Goal: Obtain resource: Obtain resource

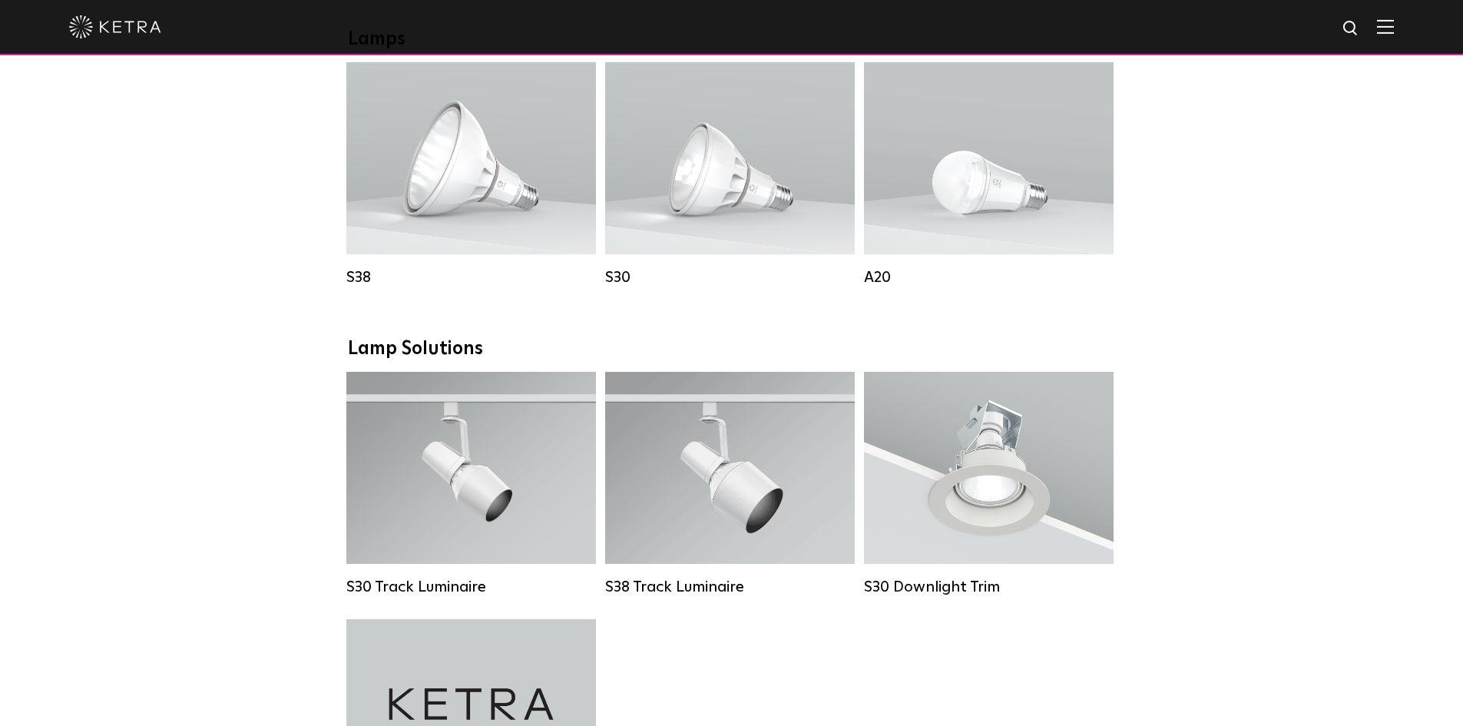
scroll to position [1152, 0]
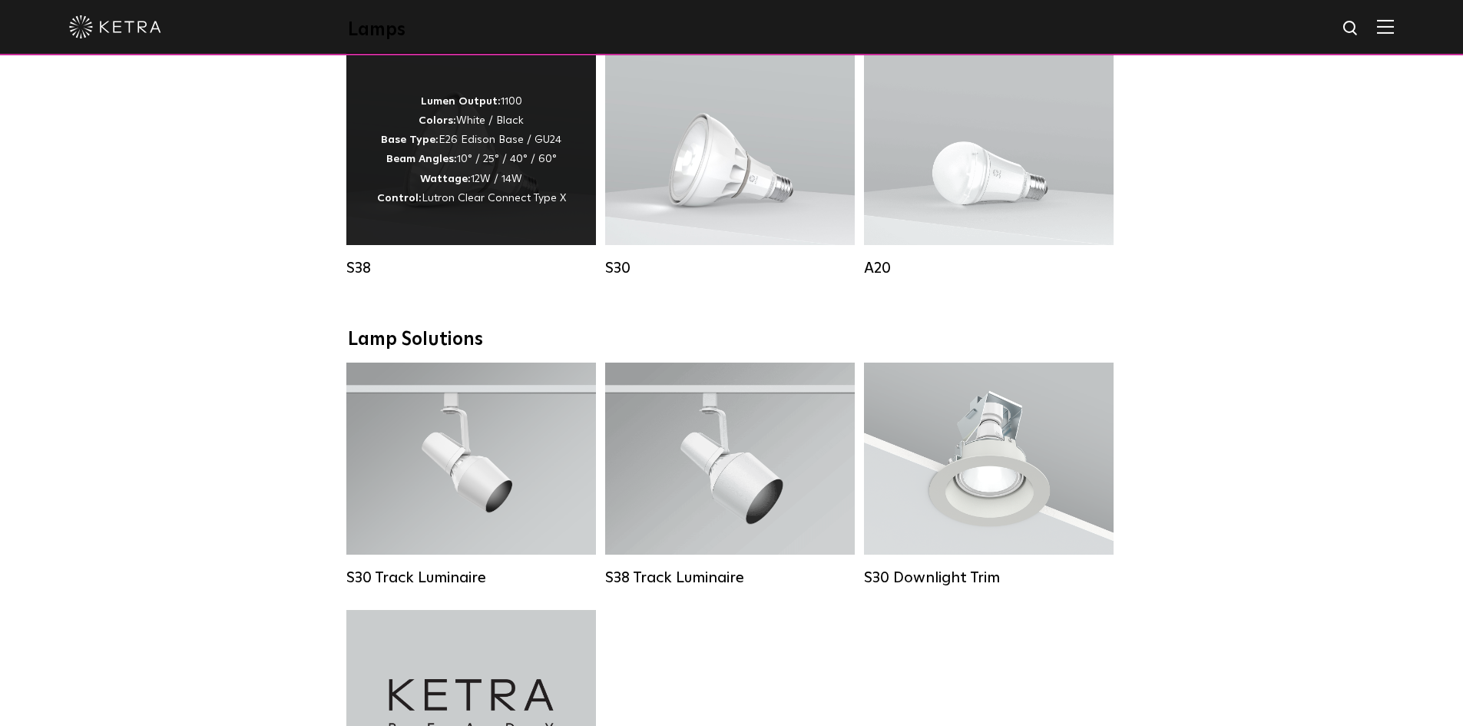
click at [428, 164] on strong "Beam Angles:" at bounding box center [421, 159] width 71 height 11
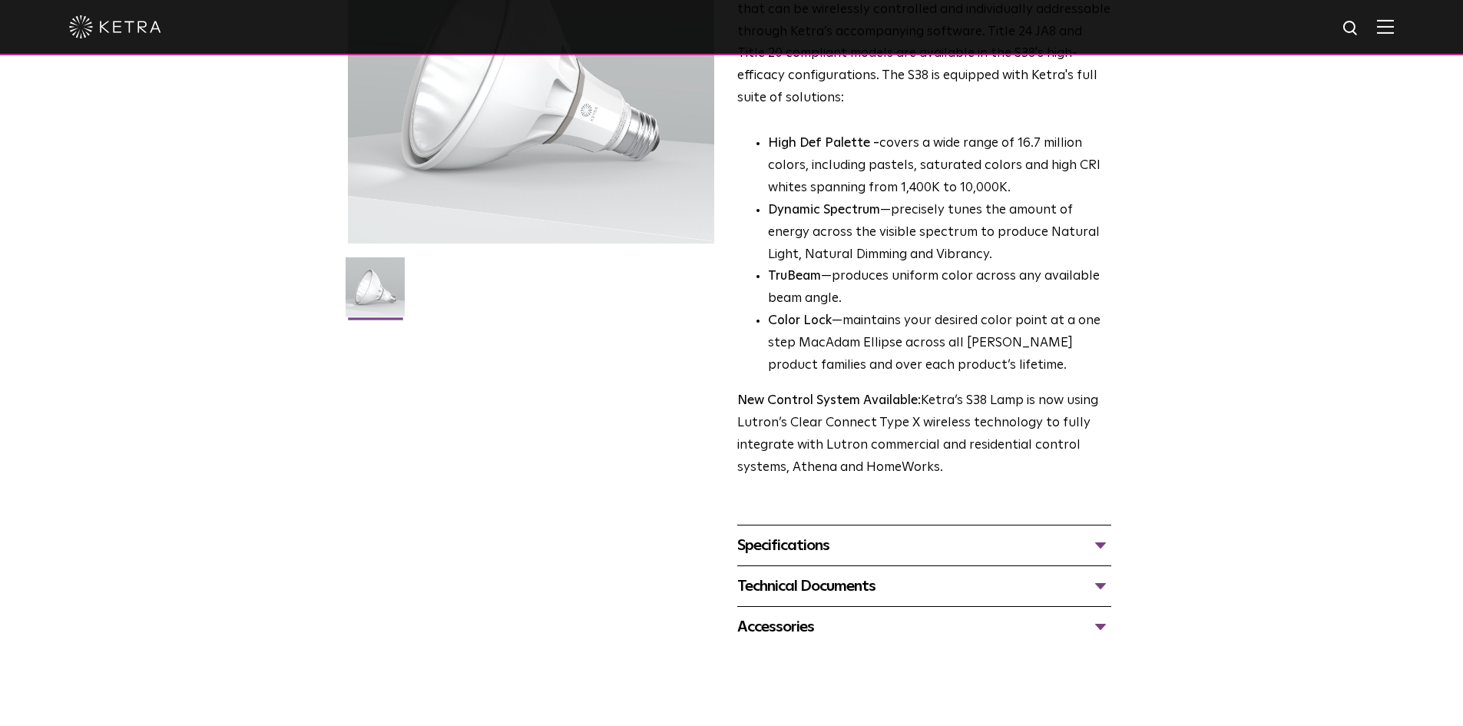
scroll to position [230, 0]
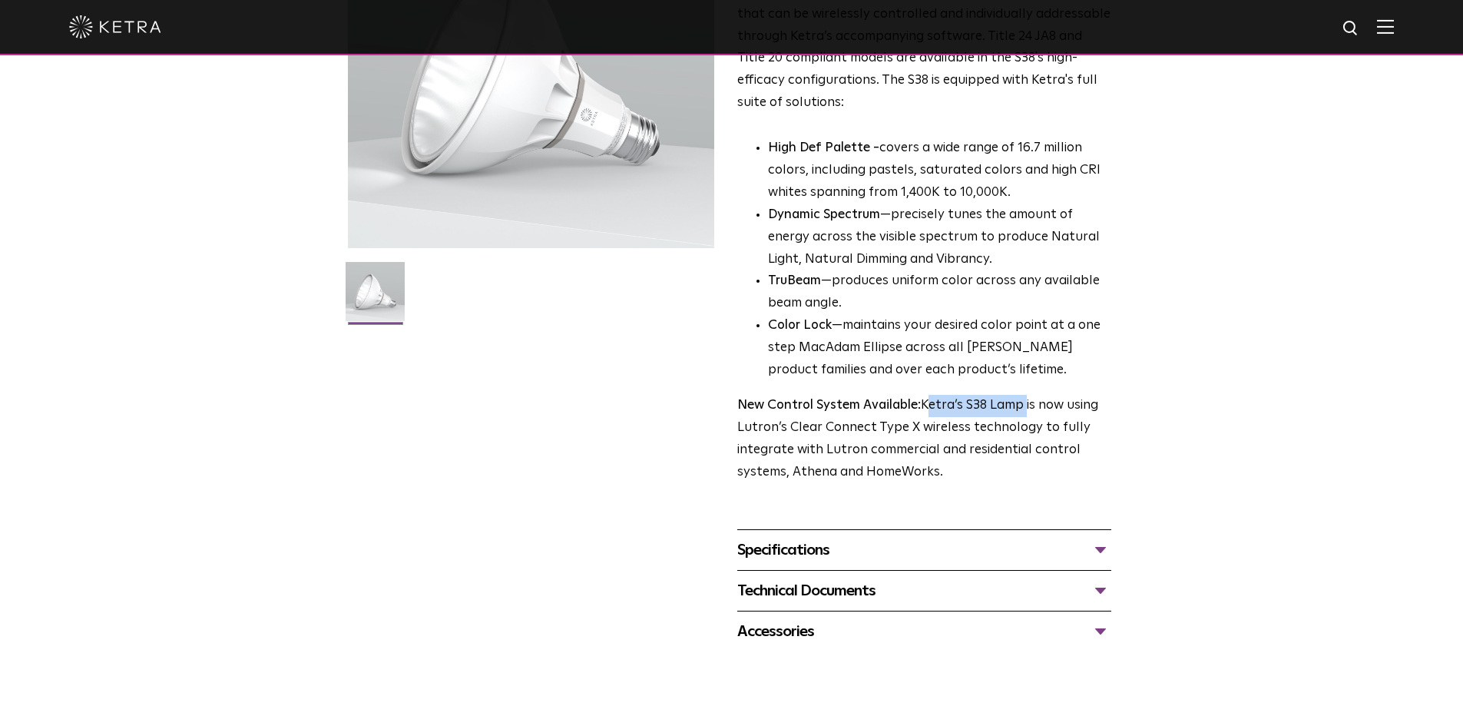
drag, startPoint x: 925, startPoint y: 405, endPoint x: 1021, endPoint y: 403, distance: 96.0
click at [1024, 405] on p "New Control System Available: Ketra’s S38 Lamp is now using Lutron’s Clear Conn…" at bounding box center [924, 439] width 374 height 89
copy p "Ketra’s S38 Lamp"
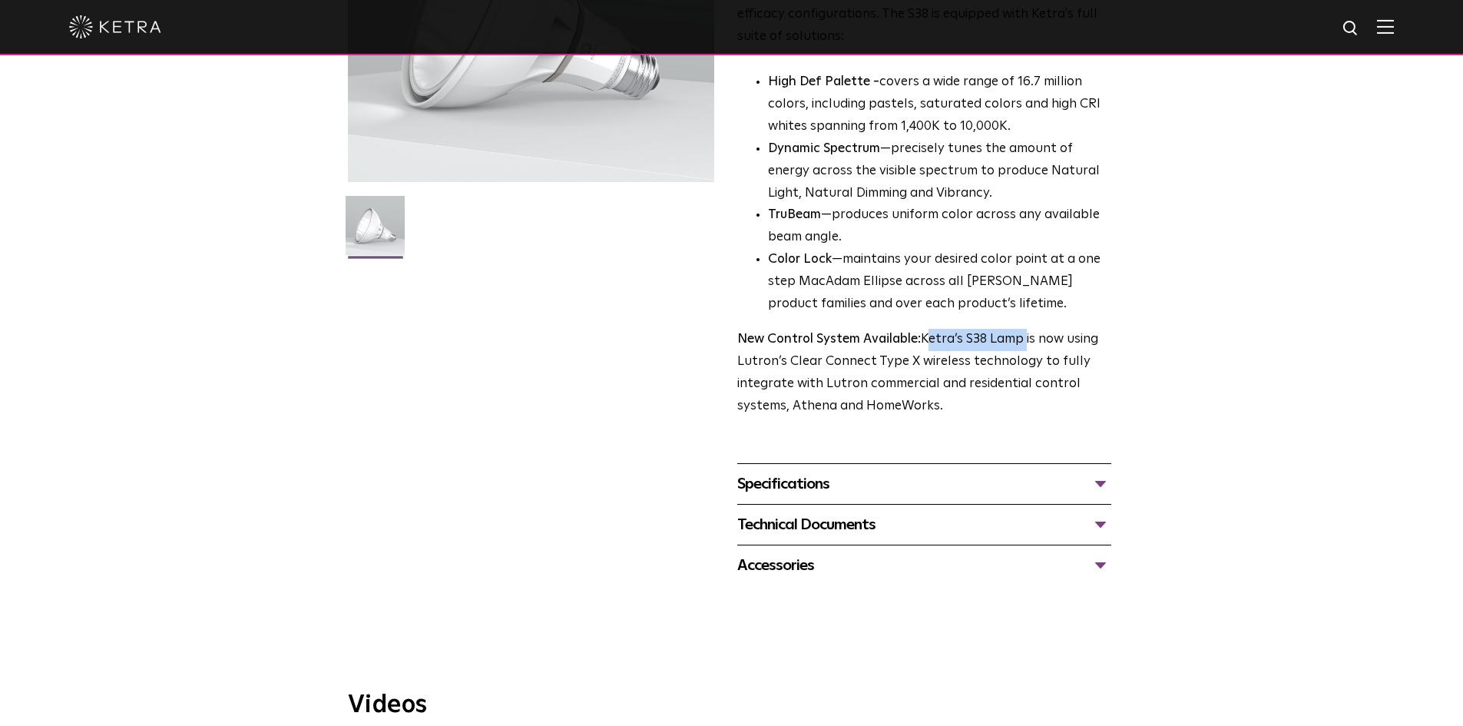
scroll to position [307, 0]
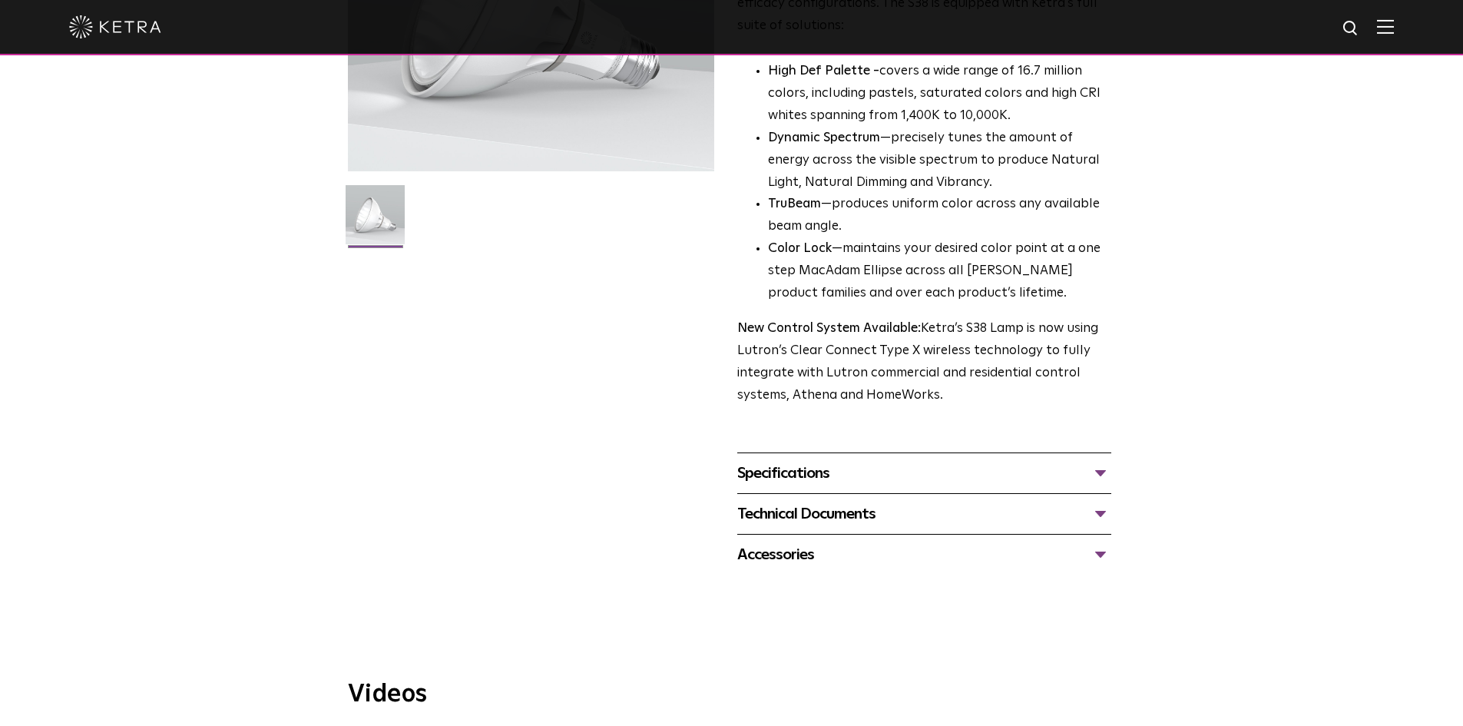
click at [1080, 481] on div "Specifications" at bounding box center [924, 473] width 374 height 25
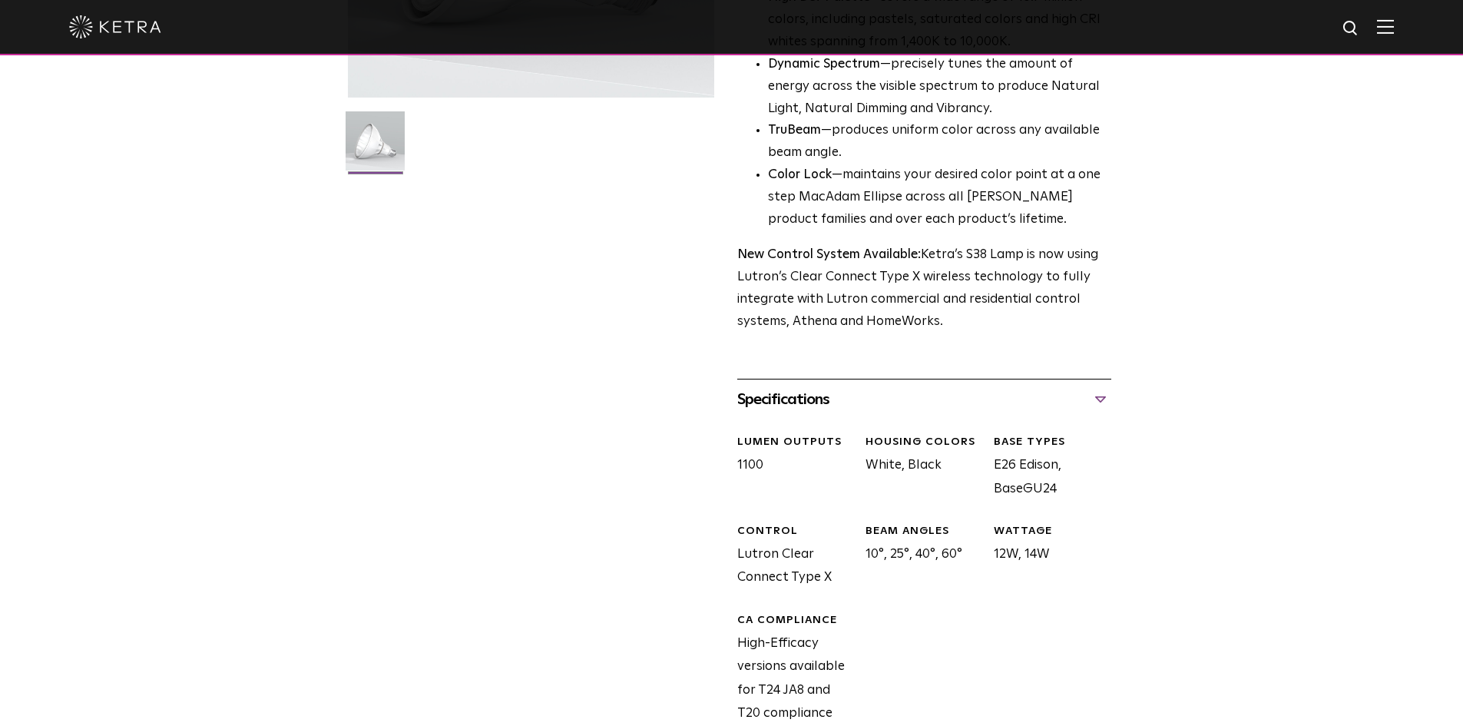
scroll to position [614, 0]
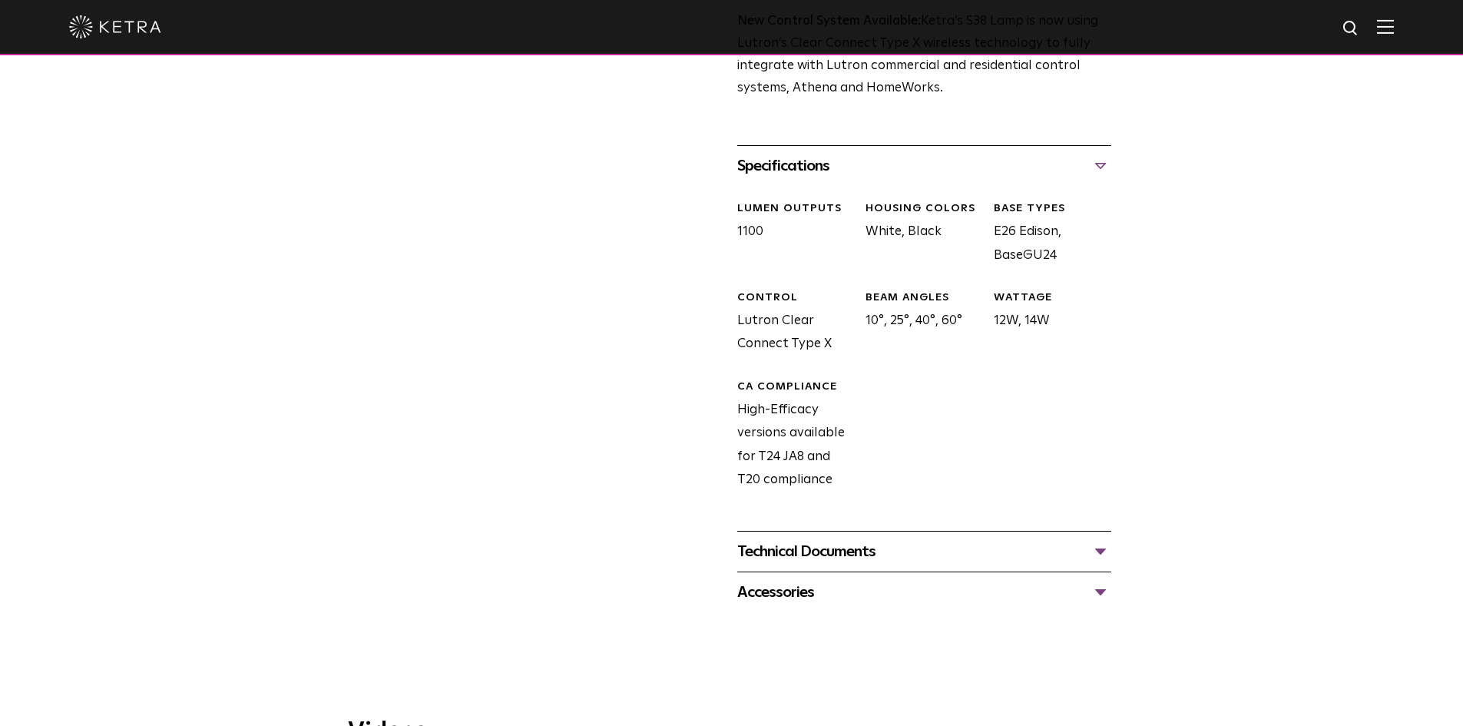
click at [965, 550] on div "Technical Documents" at bounding box center [924, 551] width 374 height 25
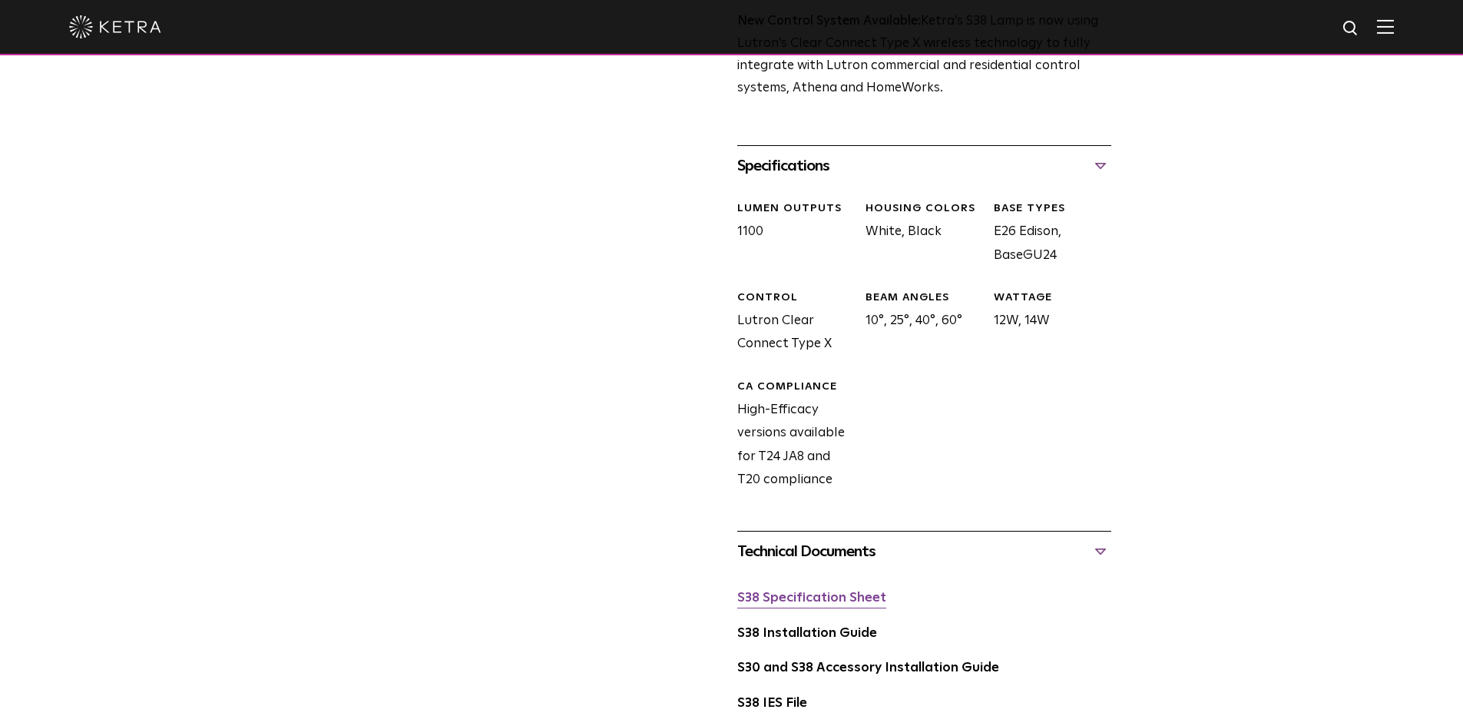
click at [854, 596] on link "S38 Specification Sheet" at bounding box center [811, 597] width 149 height 13
